Goal: Task Accomplishment & Management: Manage account settings

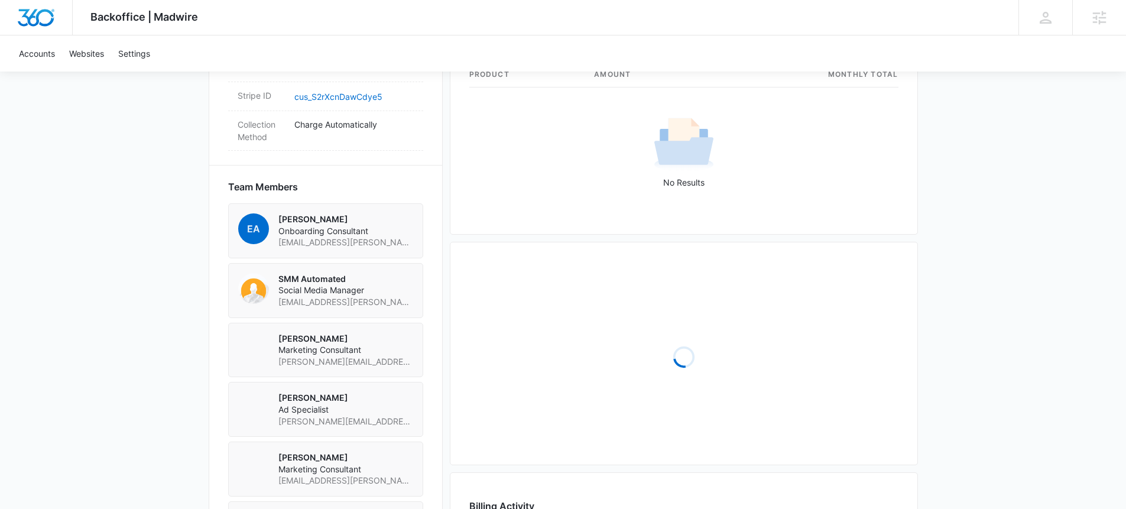
scroll to position [1147, 0]
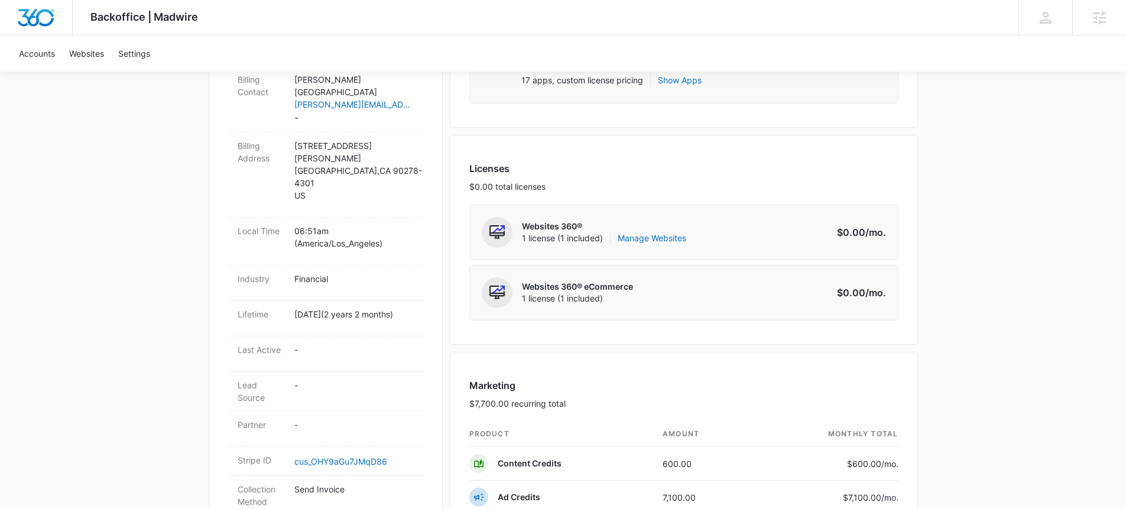
scroll to position [976, 0]
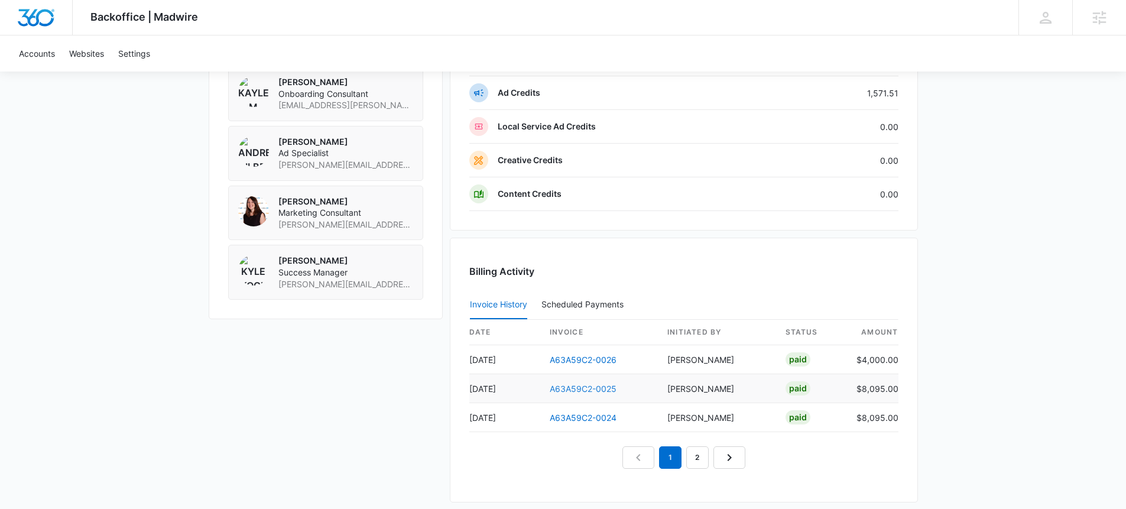
click at [605, 387] on link "A63A59C2-0025" at bounding box center [583, 389] width 67 height 10
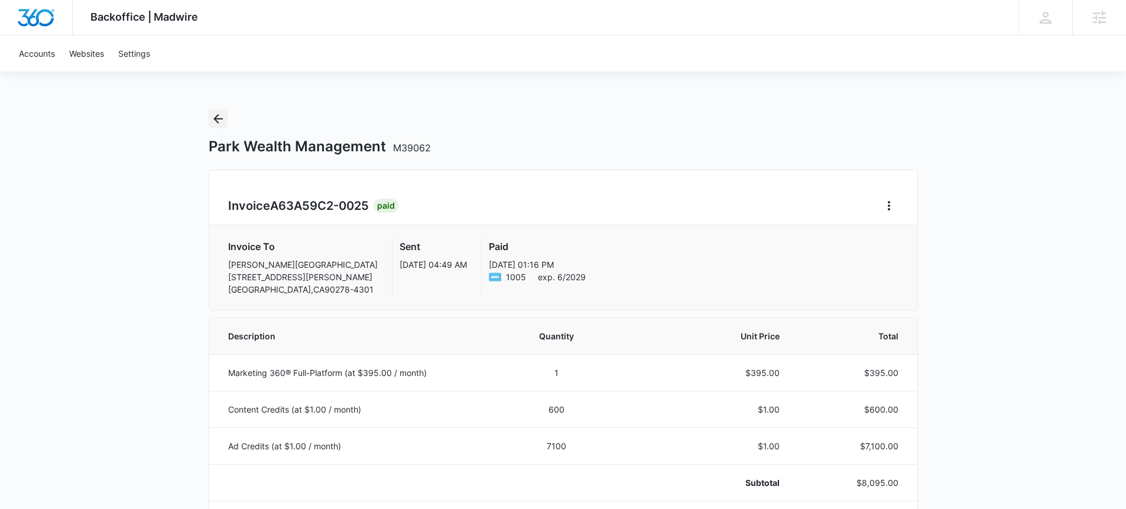
click at [224, 121] on icon "Back" at bounding box center [218, 119] width 14 height 14
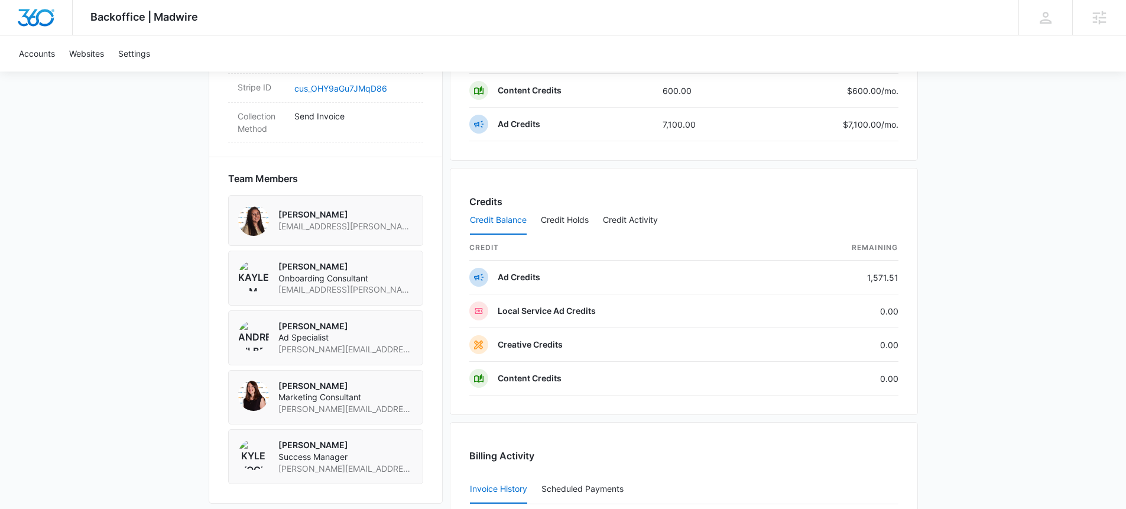
scroll to position [542, 0]
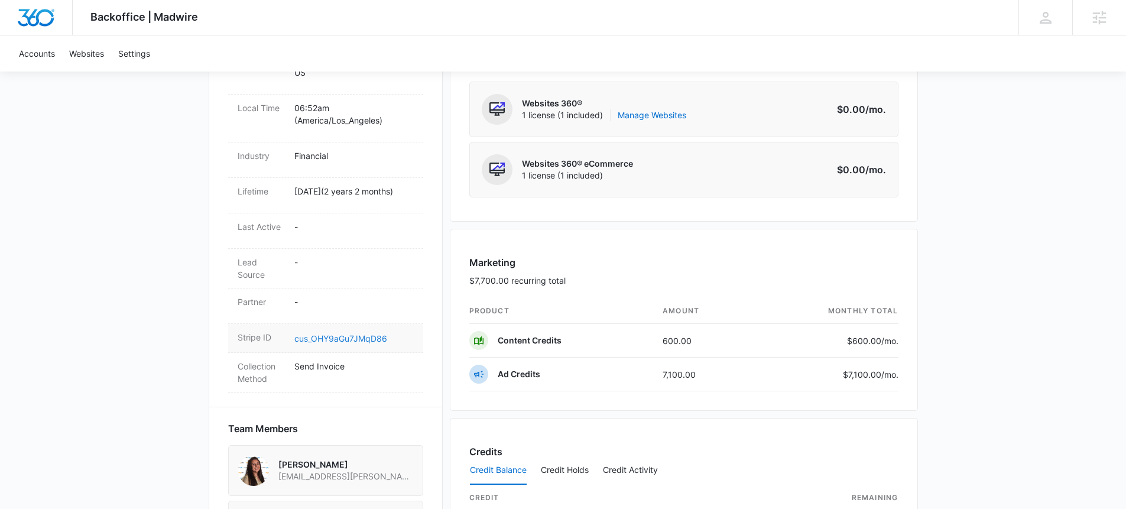
click at [376, 333] on link "cus_OHY9aGu7JMqD86" at bounding box center [340, 338] width 93 height 10
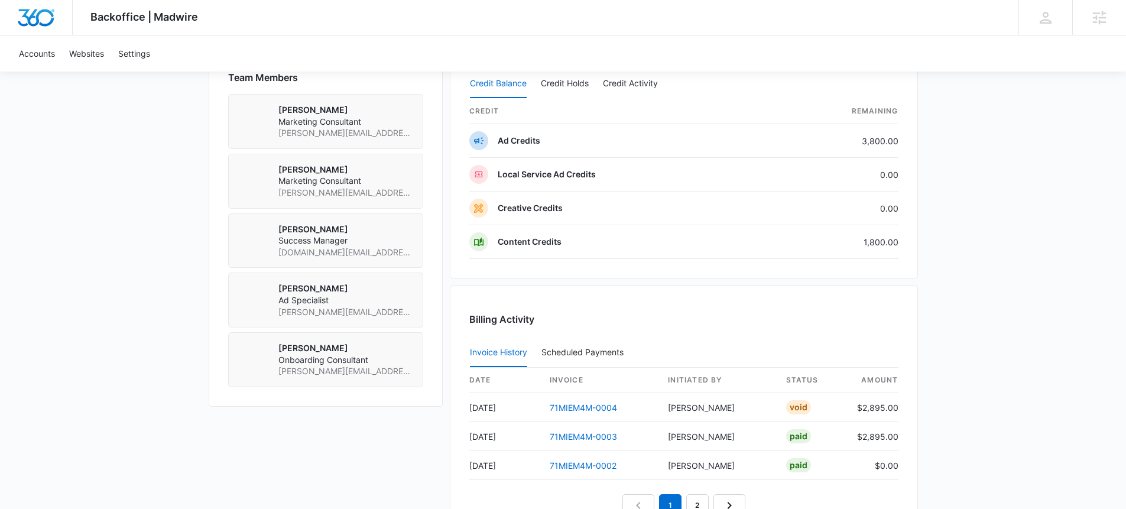
scroll to position [862, 0]
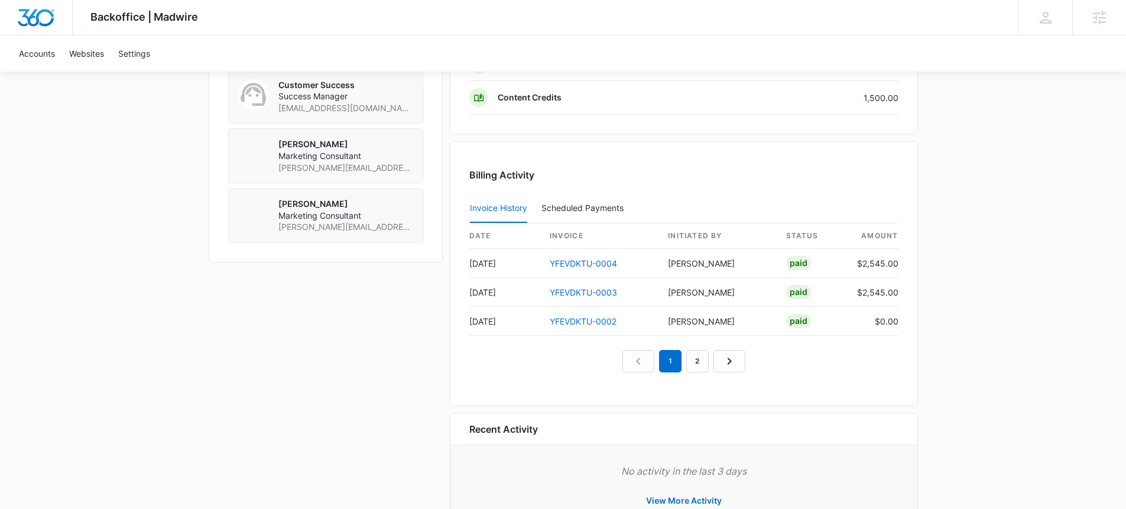
scroll to position [1001, 0]
click at [700, 364] on link "2" at bounding box center [697, 359] width 22 height 22
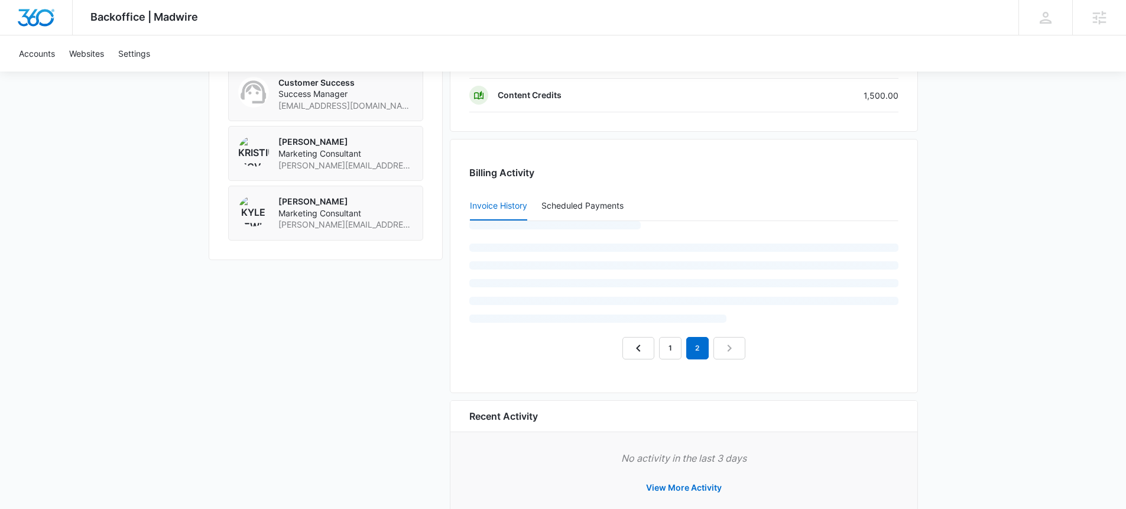
scroll to position [988, 0]
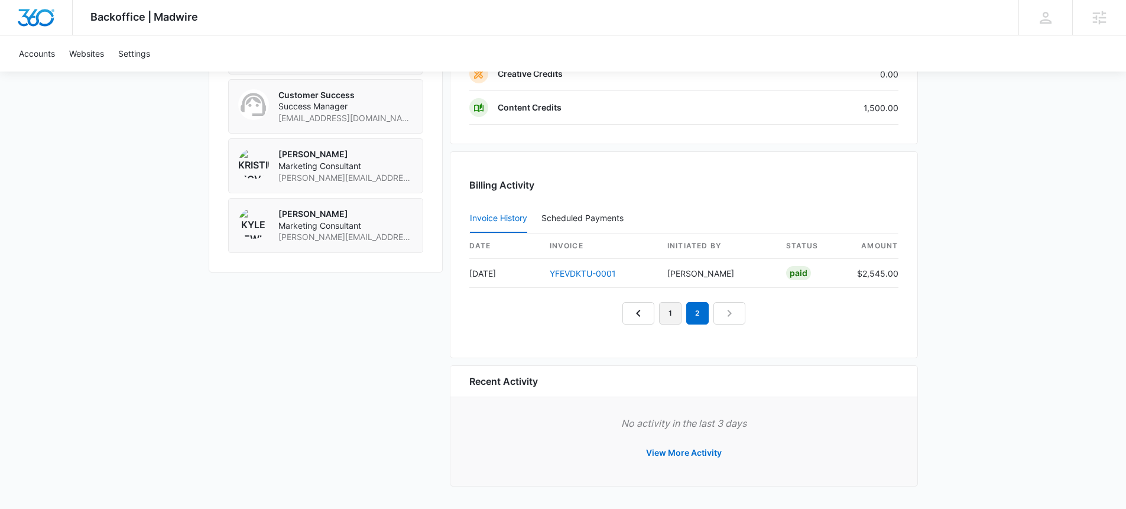
click at [673, 316] on link "1" at bounding box center [670, 313] width 22 height 22
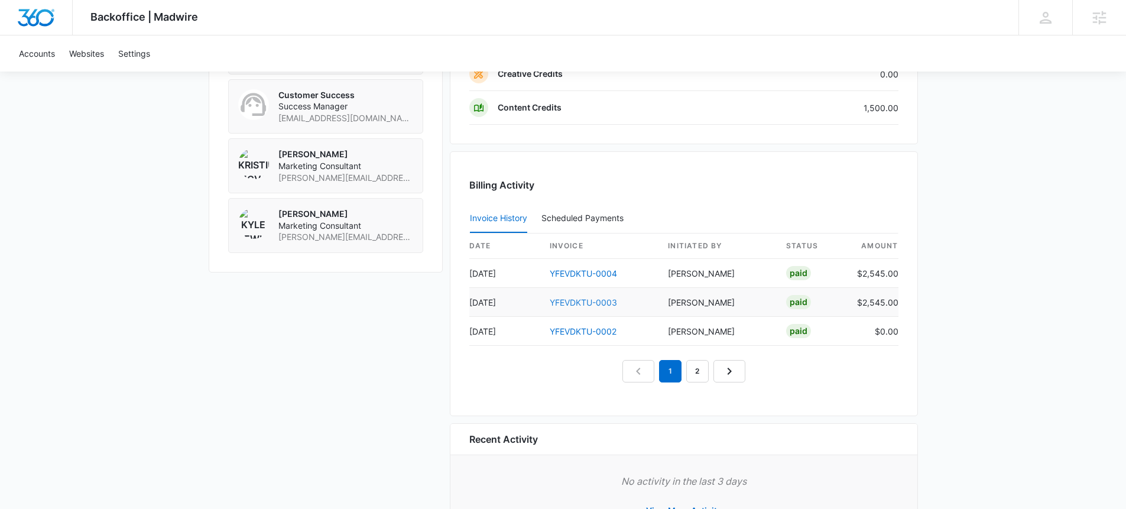
click at [588, 299] on link "YFEVDKTU-0003" at bounding box center [583, 302] width 67 height 10
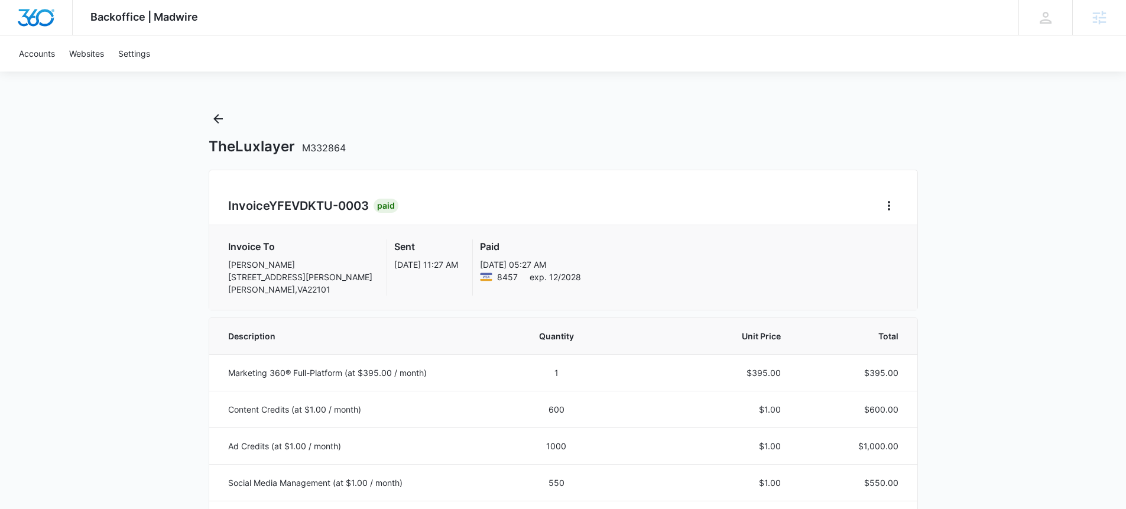
scroll to position [742, 0]
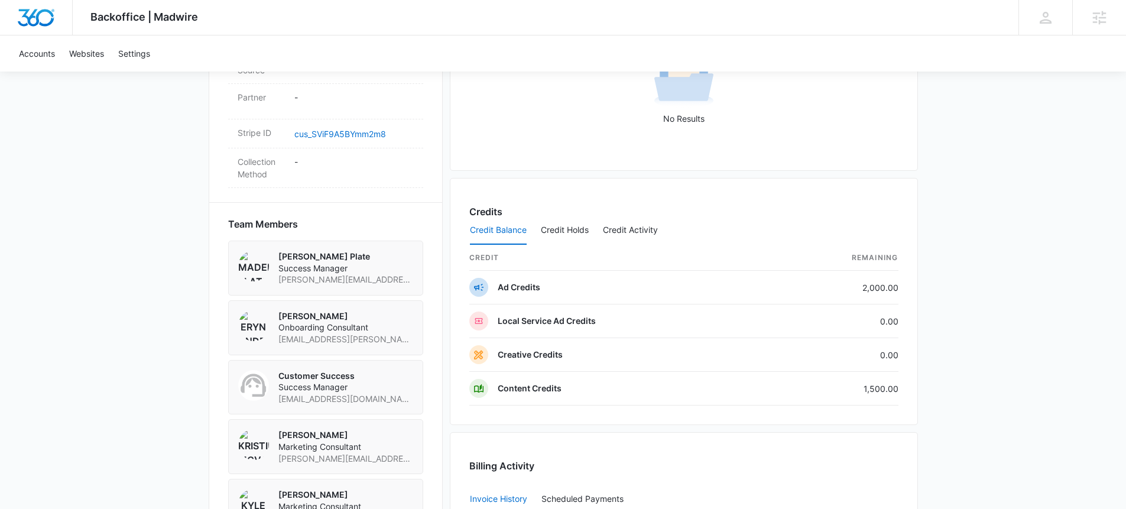
scroll to position [586, 0]
